Goal: Find specific page/section: Find specific page/section

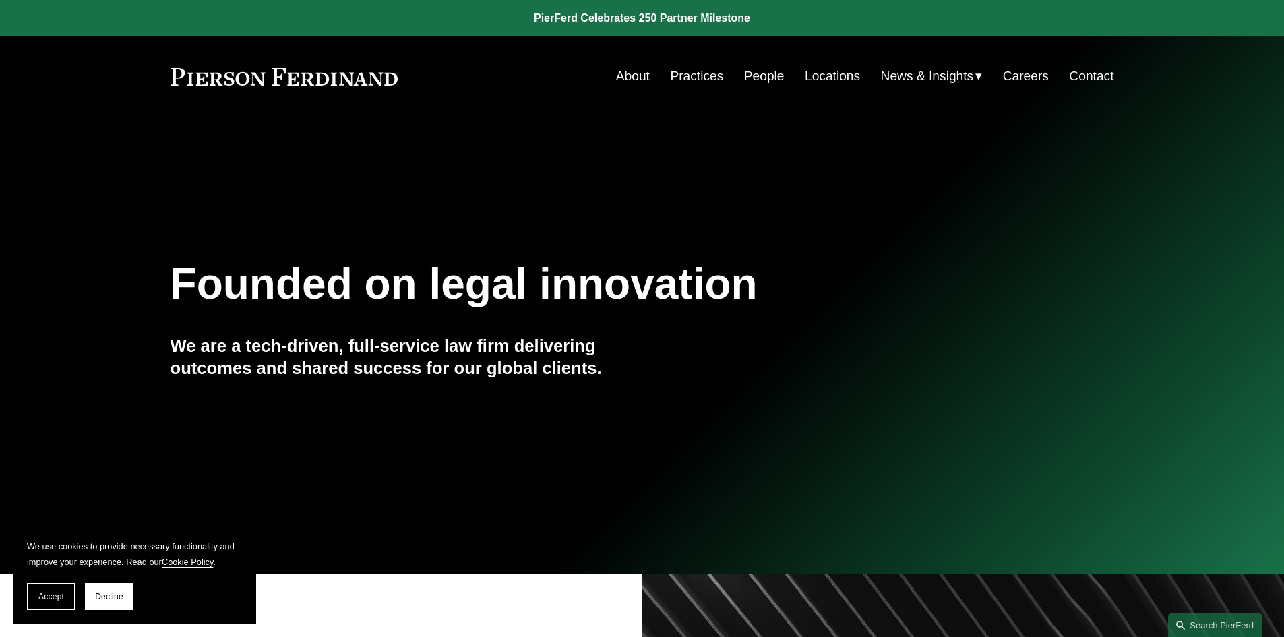
click at [767, 80] on link "People" at bounding box center [764, 76] width 40 height 26
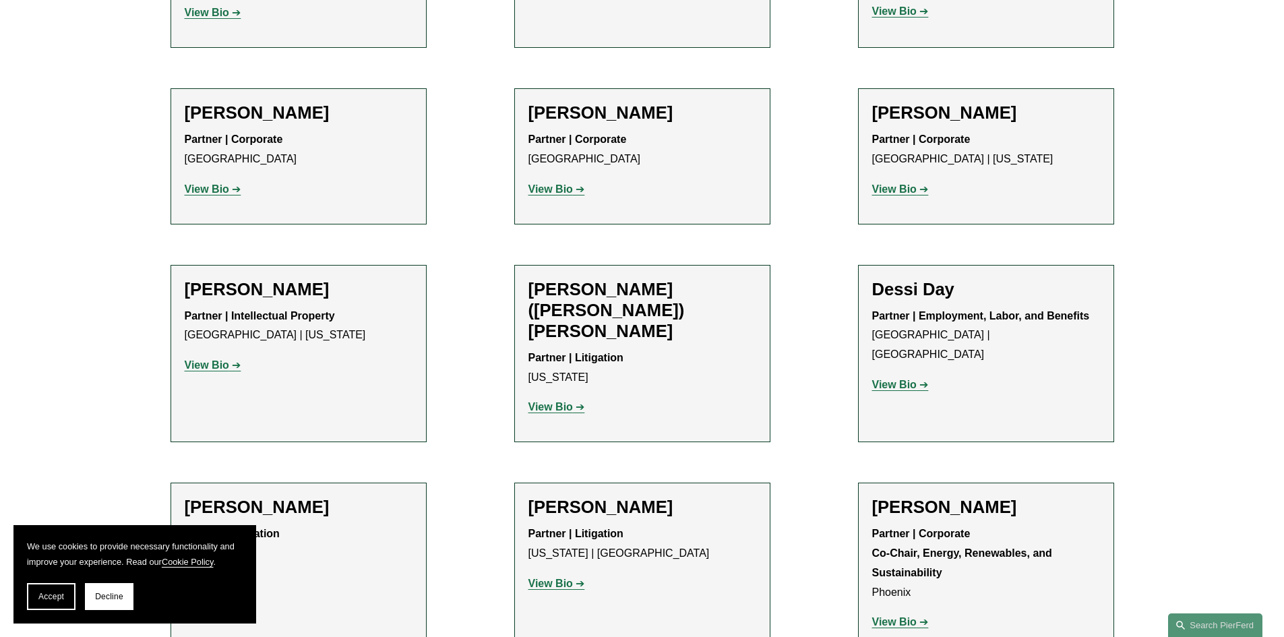
scroll to position [3843, 0]
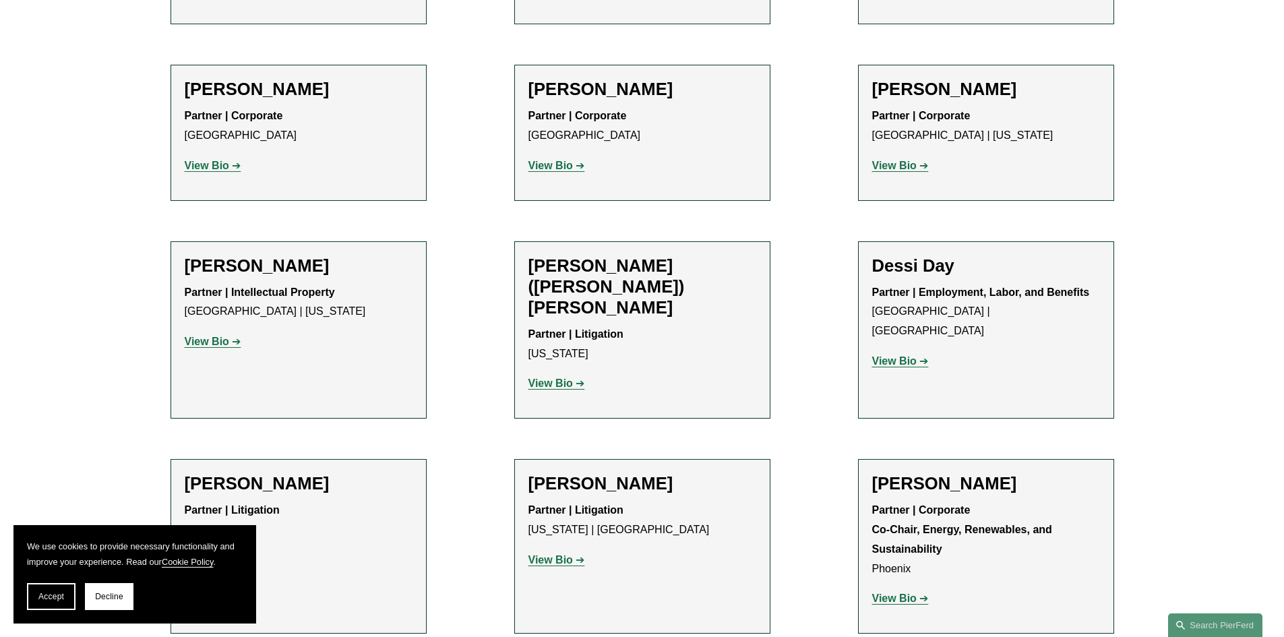
click at [897, 355] on strong "View Bio" at bounding box center [894, 360] width 44 height 11
